Goal: Check status: Check status

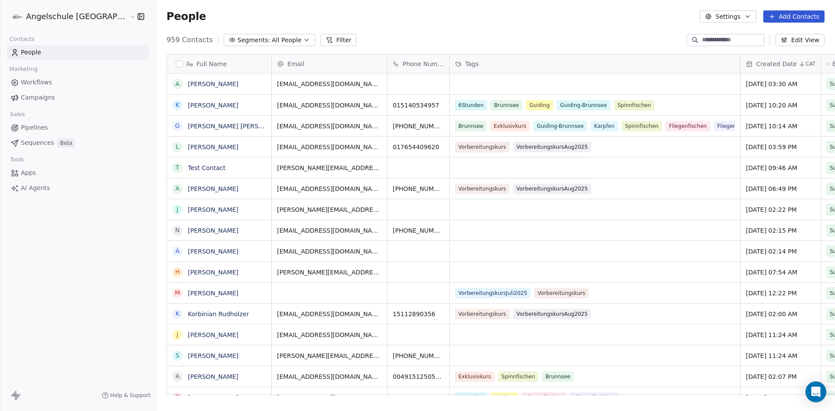
scroll to position [355, 711]
click at [32, 95] on span "Campaigns" at bounding box center [38, 97] width 34 height 9
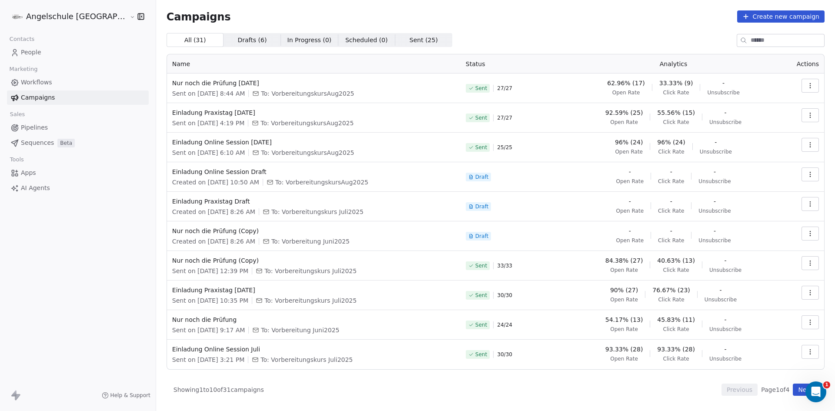
click at [35, 53] on span "People" at bounding box center [31, 52] width 20 height 9
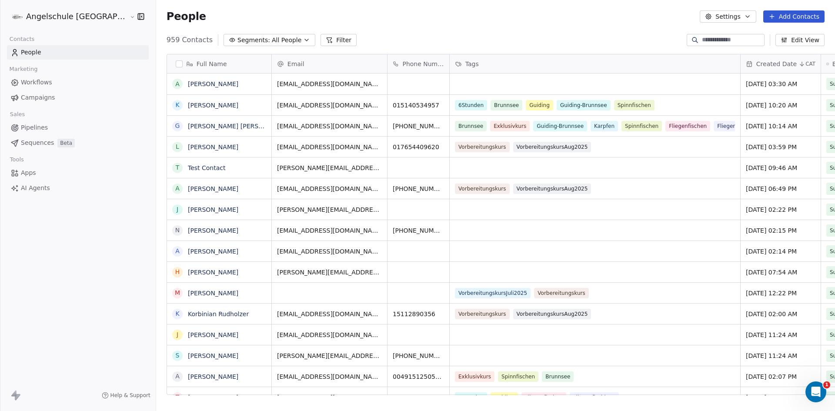
scroll to position [355, 711]
click at [39, 95] on span "Campaigns" at bounding box center [38, 97] width 34 height 9
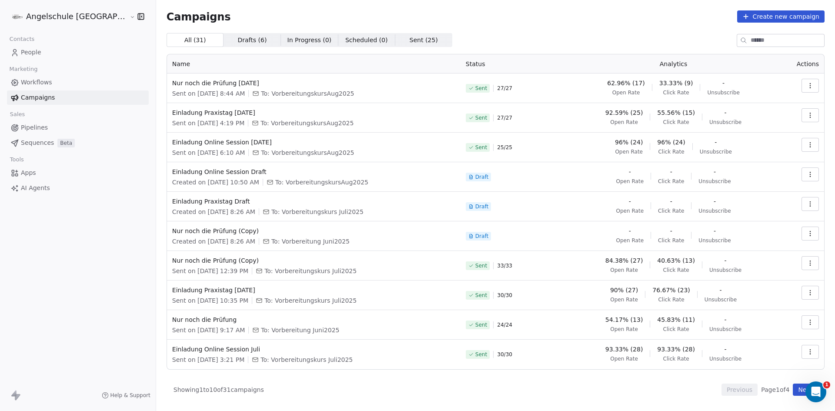
click at [807, 85] on icon "button" at bounding box center [810, 85] width 7 height 7
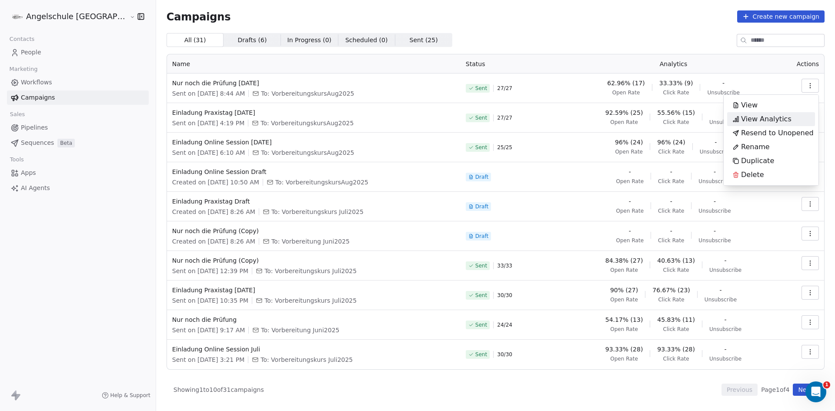
click at [781, 121] on span "View Analytics" at bounding box center [766, 119] width 50 height 10
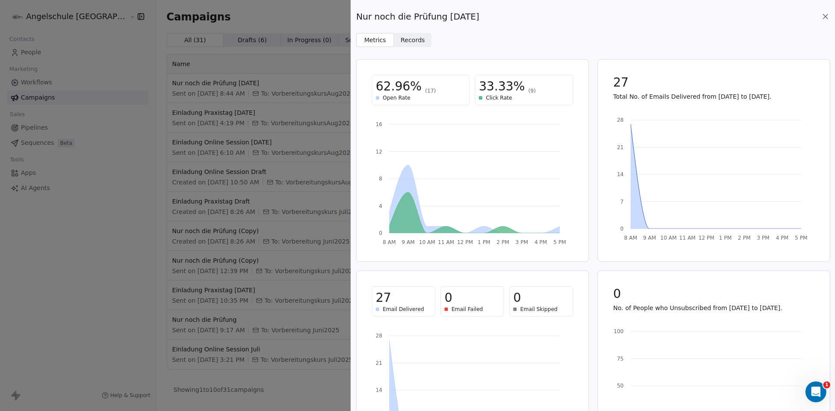
click at [825, 17] on icon at bounding box center [825, 16] width 4 height 4
